Goal: Task Accomplishment & Management: Manage account settings

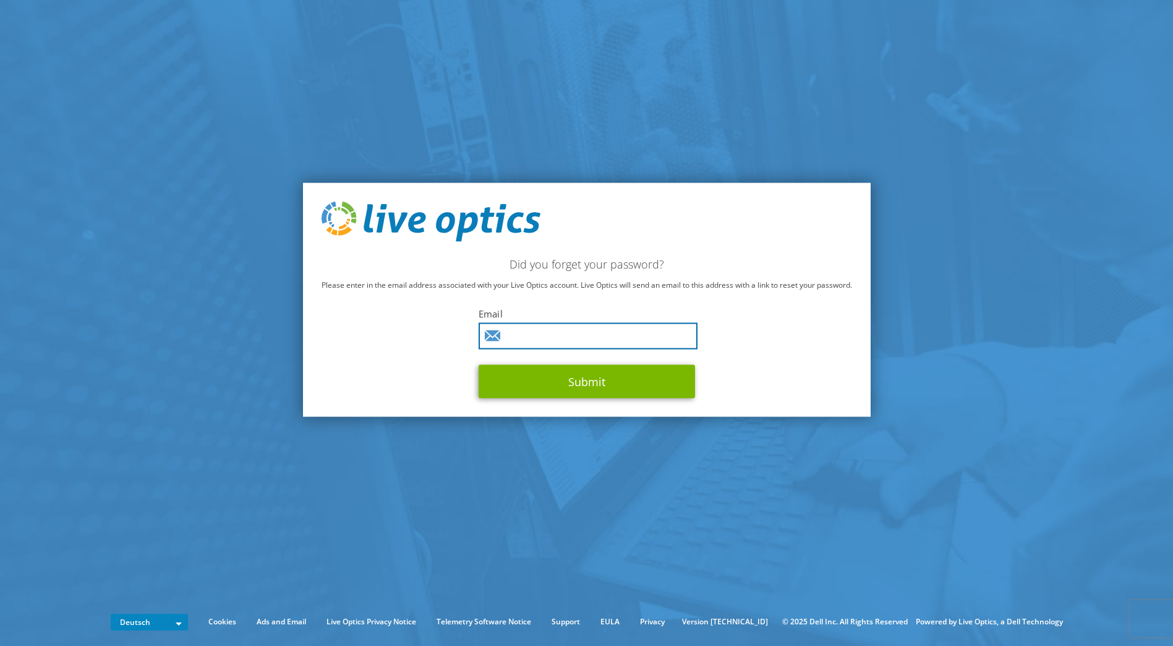
click at [624, 332] on input "text" at bounding box center [588, 336] width 219 height 27
type input "dominic.pierer@acp.de"
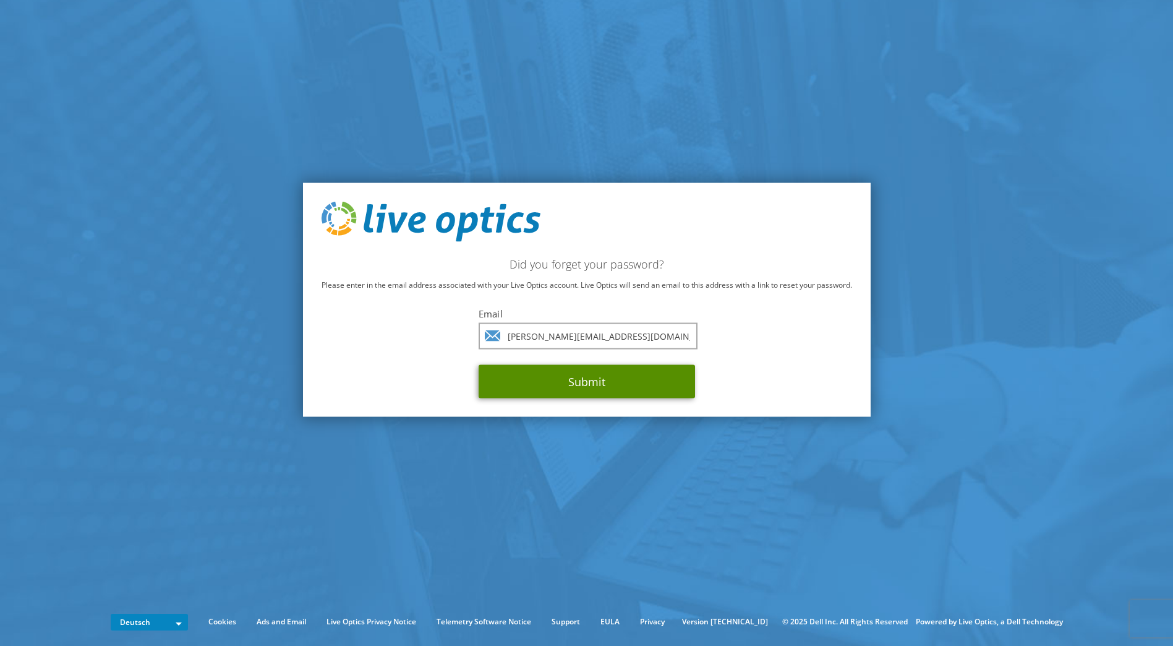
click at [618, 386] on button "Submit" at bounding box center [587, 381] width 217 height 33
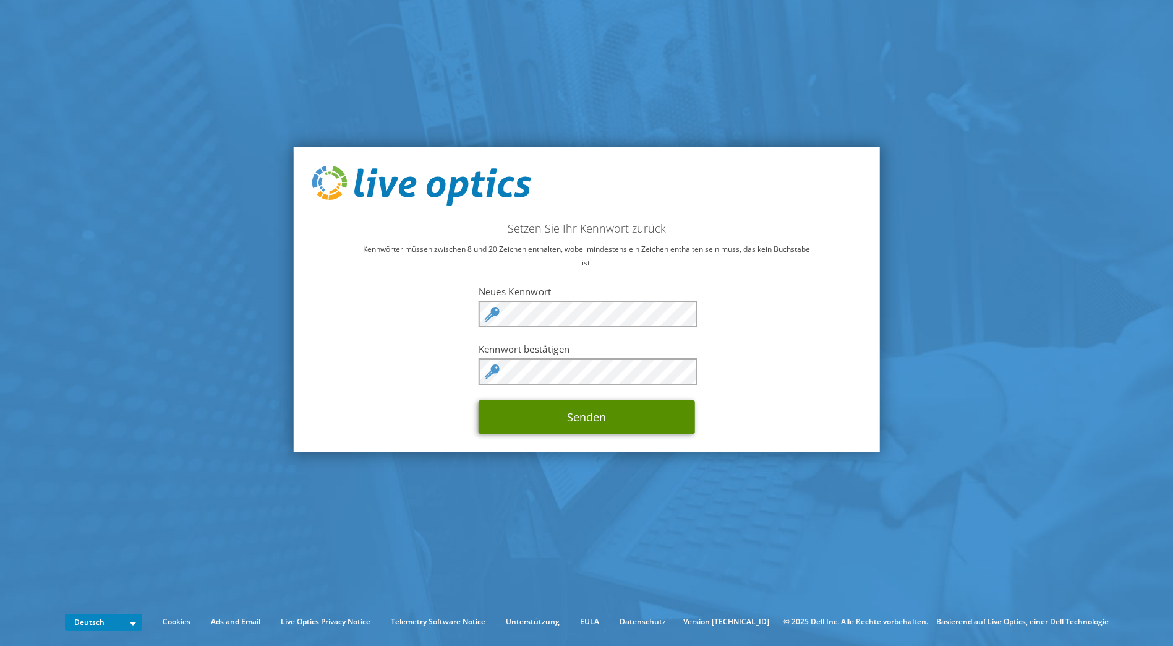
click at [598, 421] on button "Senden" at bounding box center [587, 416] width 217 height 33
